Goal: Task Accomplishment & Management: Use online tool/utility

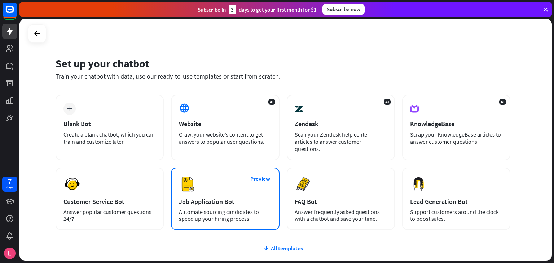
click at [241, 183] on div "Preview Job Application Bot Automate sourcing candidates to speed up your hirin…" at bounding box center [225, 199] width 108 height 63
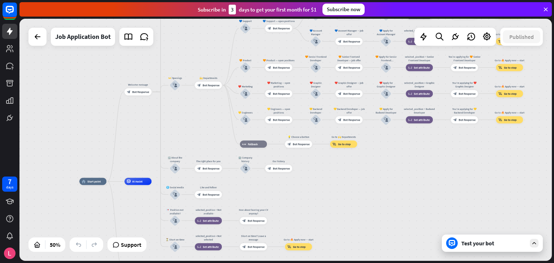
drag, startPoint x: 517, startPoint y: 180, endPoint x: 282, endPoint y: 233, distance: 241.6
click at [282, 233] on div "home_2 Start point Welcome message block_bot_response Bot Response ✨ Main menu …" at bounding box center [212, 242] width 266 height 121
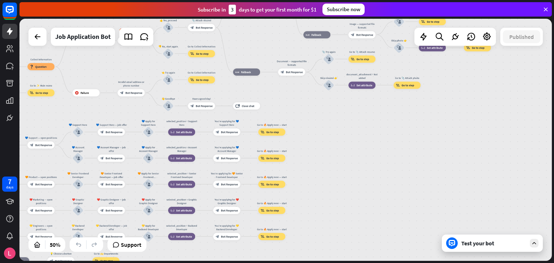
drag, startPoint x: 391, startPoint y: 180, endPoint x: 184, endPoint y: 280, distance: 229.2
click at [184, 263] on html "7 days close Product Help First steps Get started with ChatBot Help Center Foll…" at bounding box center [277, 131] width 554 height 263
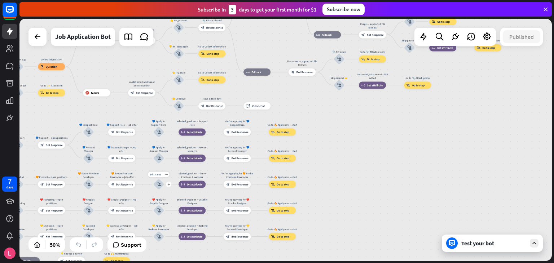
drag, startPoint x: 280, startPoint y: 188, endPoint x: 162, endPoint y: 187, distance: 117.7
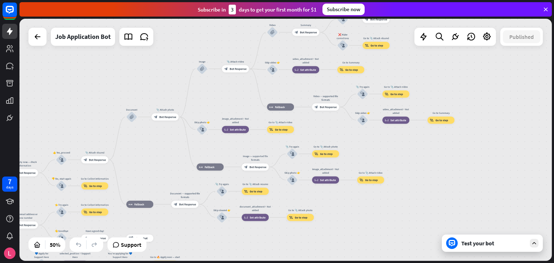
drag, startPoint x: 419, startPoint y: 119, endPoint x: 302, endPoint y: 254, distance: 178.9
click at [302, 254] on div "home_2 Start point Welcome message block_bot_response Bot Response ✨ Main menu …" at bounding box center [285, 140] width 533 height 243
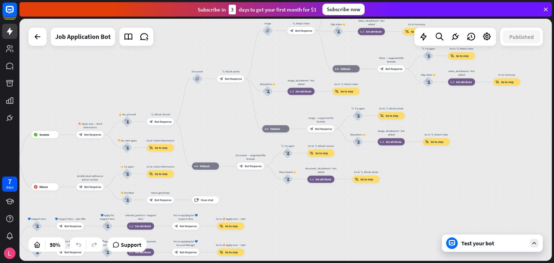
drag, startPoint x: 437, startPoint y: 186, endPoint x: 554, endPoint y: 7, distance: 213.6
click at [554, 7] on div "close Product Help First steps Get started with ChatBot Help Center Follow step…" at bounding box center [286, 131] width 535 height 263
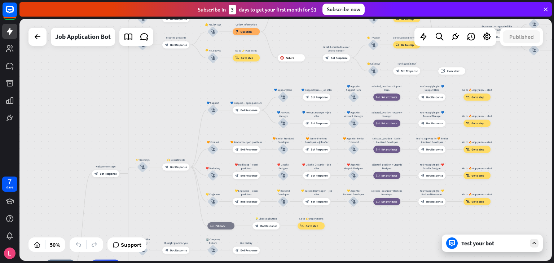
drag, startPoint x: 346, startPoint y: 56, endPoint x: 542, endPoint y: 65, distance: 195.8
click at [542, 65] on div "home_2 Start point Welcome message block_bot_response Bot Response ✨ Main menu …" at bounding box center [285, 140] width 533 height 243
click at [45, 38] on div at bounding box center [38, 37] width 18 height 18
click at [36, 37] on icon at bounding box center [37, 36] width 9 height 9
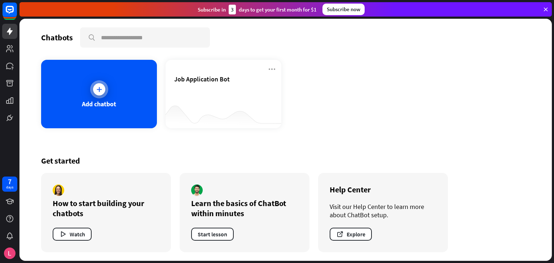
click at [121, 100] on div "Add chatbot" at bounding box center [99, 94] width 116 height 69
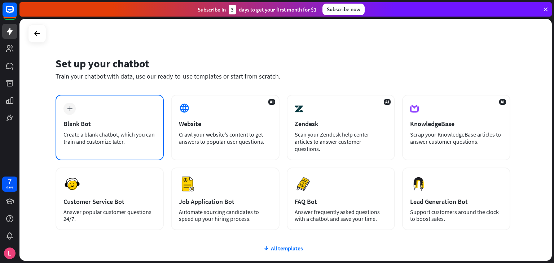
click at [118, 116] on div "plus Blank Bot Create a blank chatbot, which you can train and customize later." at bounding box center [110, 128] width 108 height 66
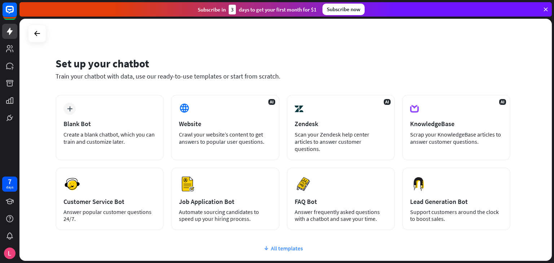
click at [273, 245] on div "All templates" at bounding box center [283, 248] width 455 height 7
